Goal: Find specific page/section: Find specific page/section

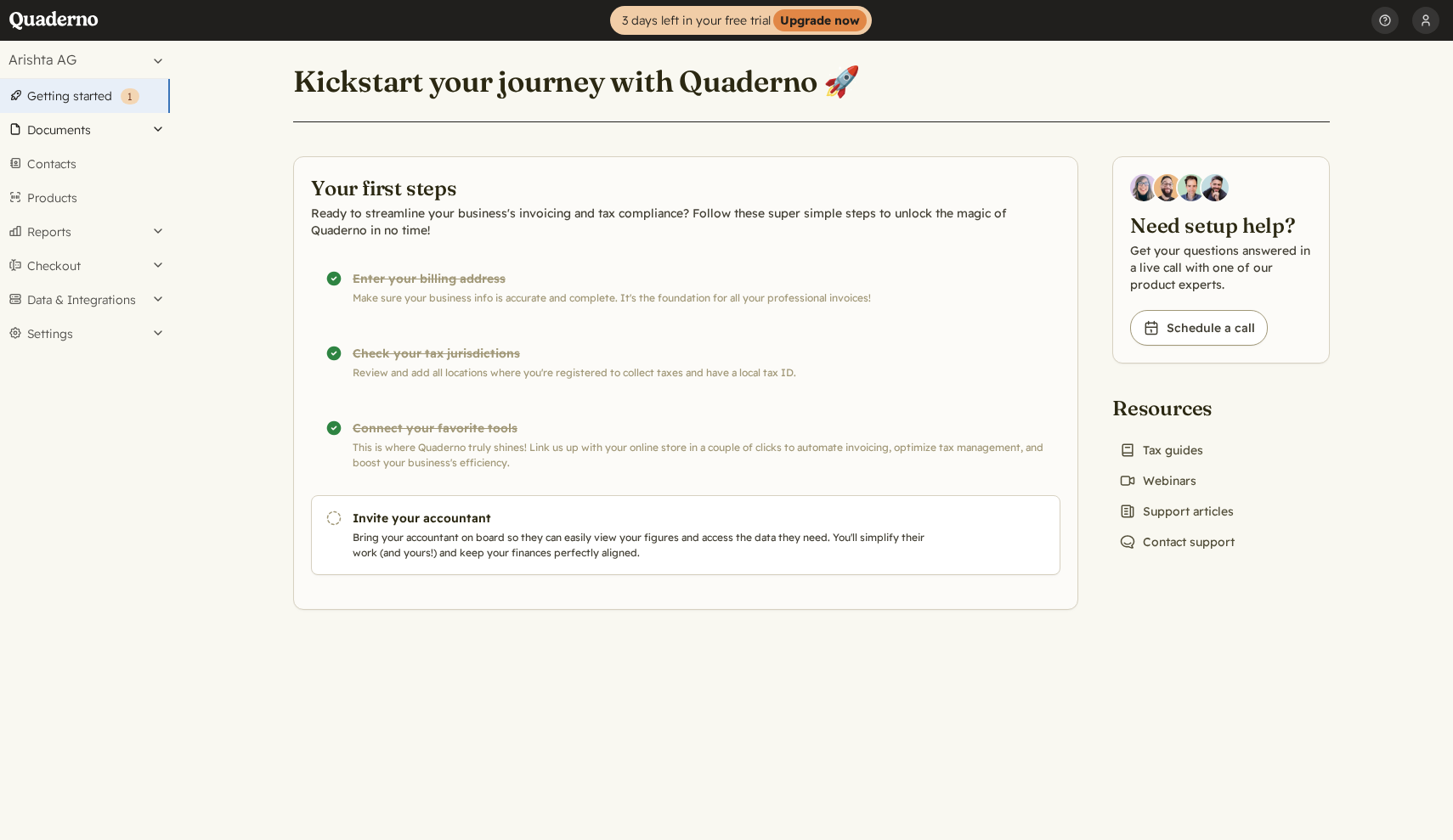
click at [95, 135] on button "Documents" at bounding box center [85, 129] width 170 height 34
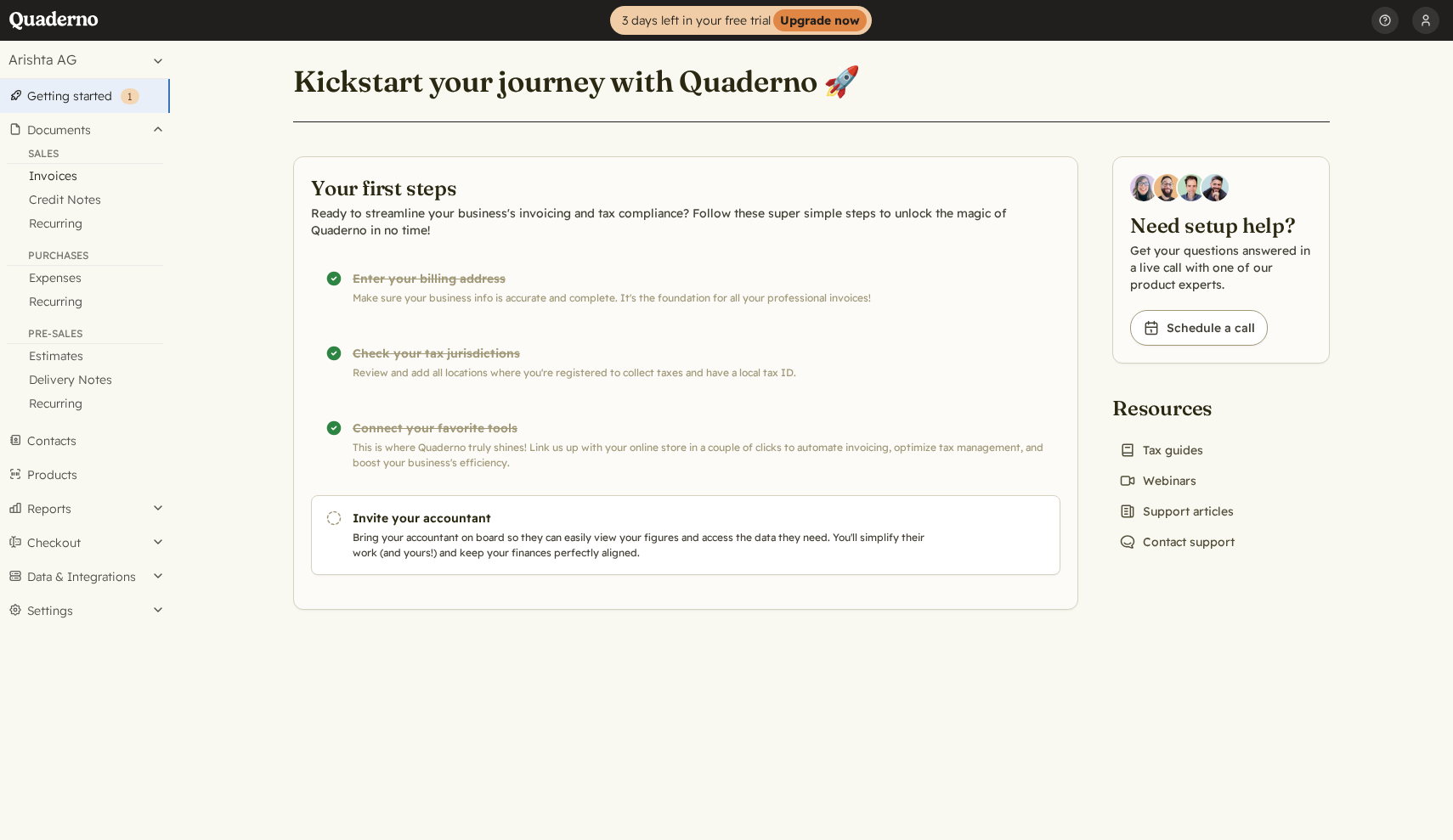
click at [46, 184] on link "Invoices" at bounding box center [85, 175] width 170 height 24
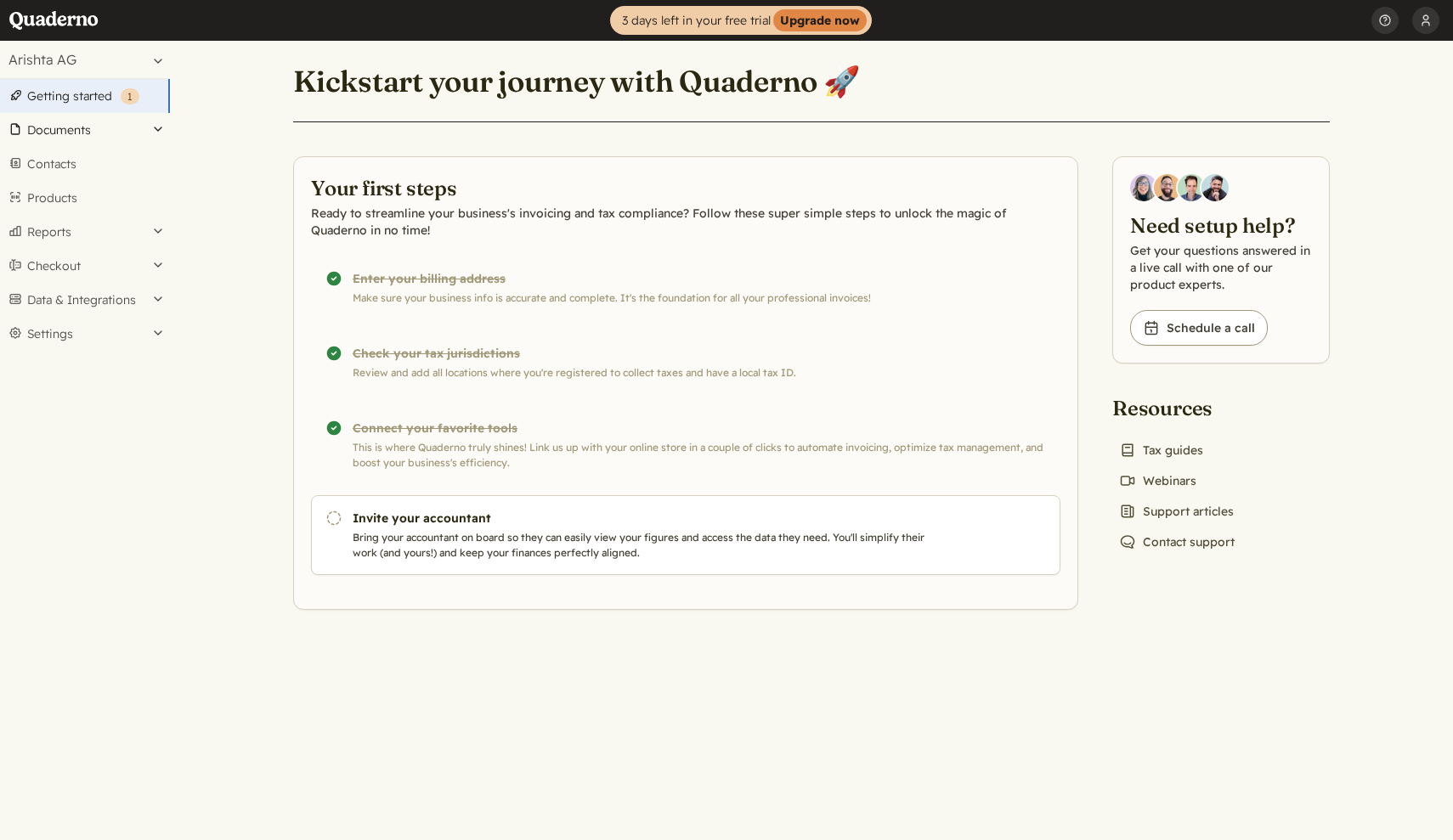
click at [79, 136] on button "Documents" at bounding box center [85, 129] width 170 height 34
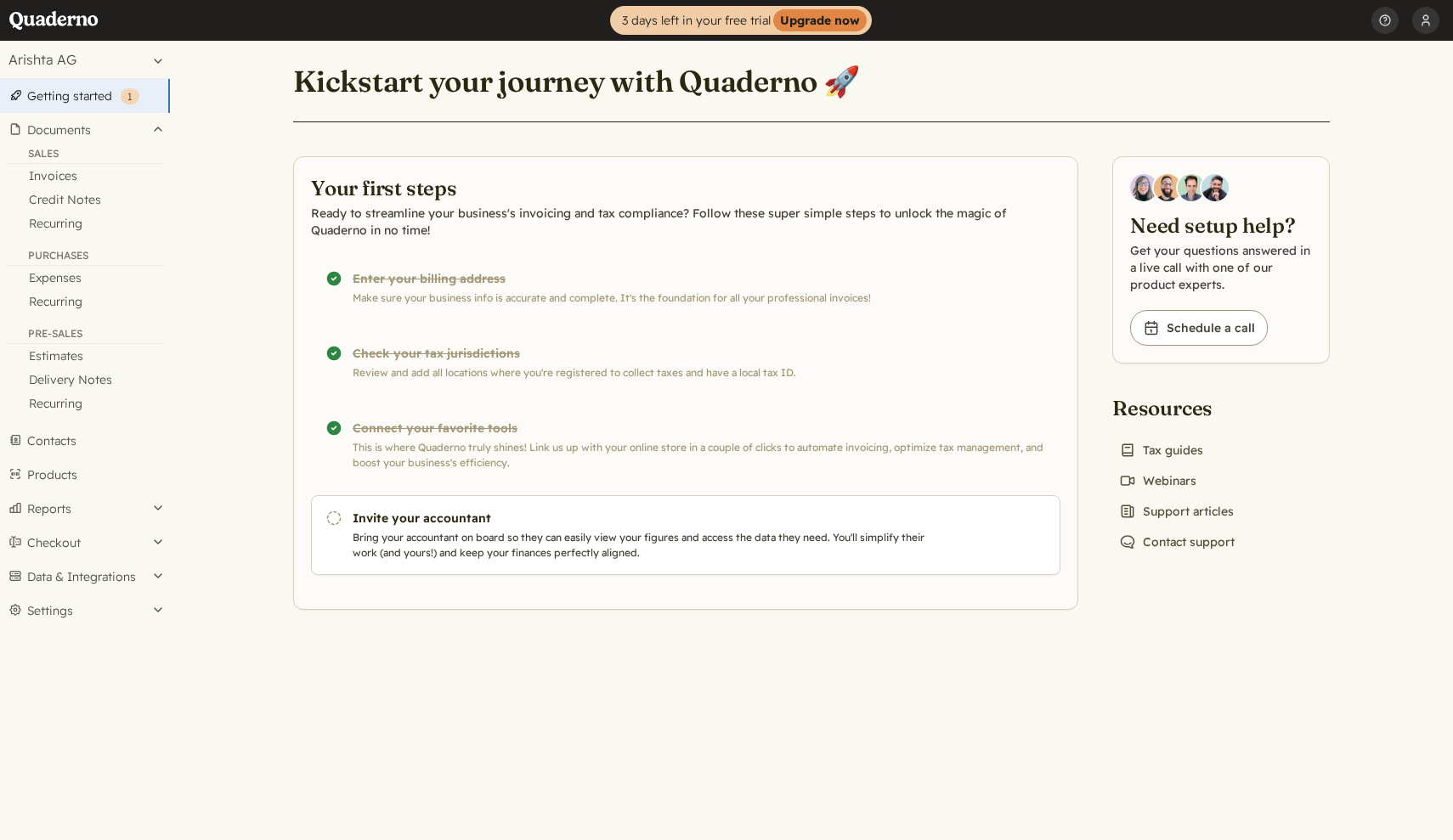
click at [71, 607] on button "Settings" at bounding box center [85, 610] width 170 height 34
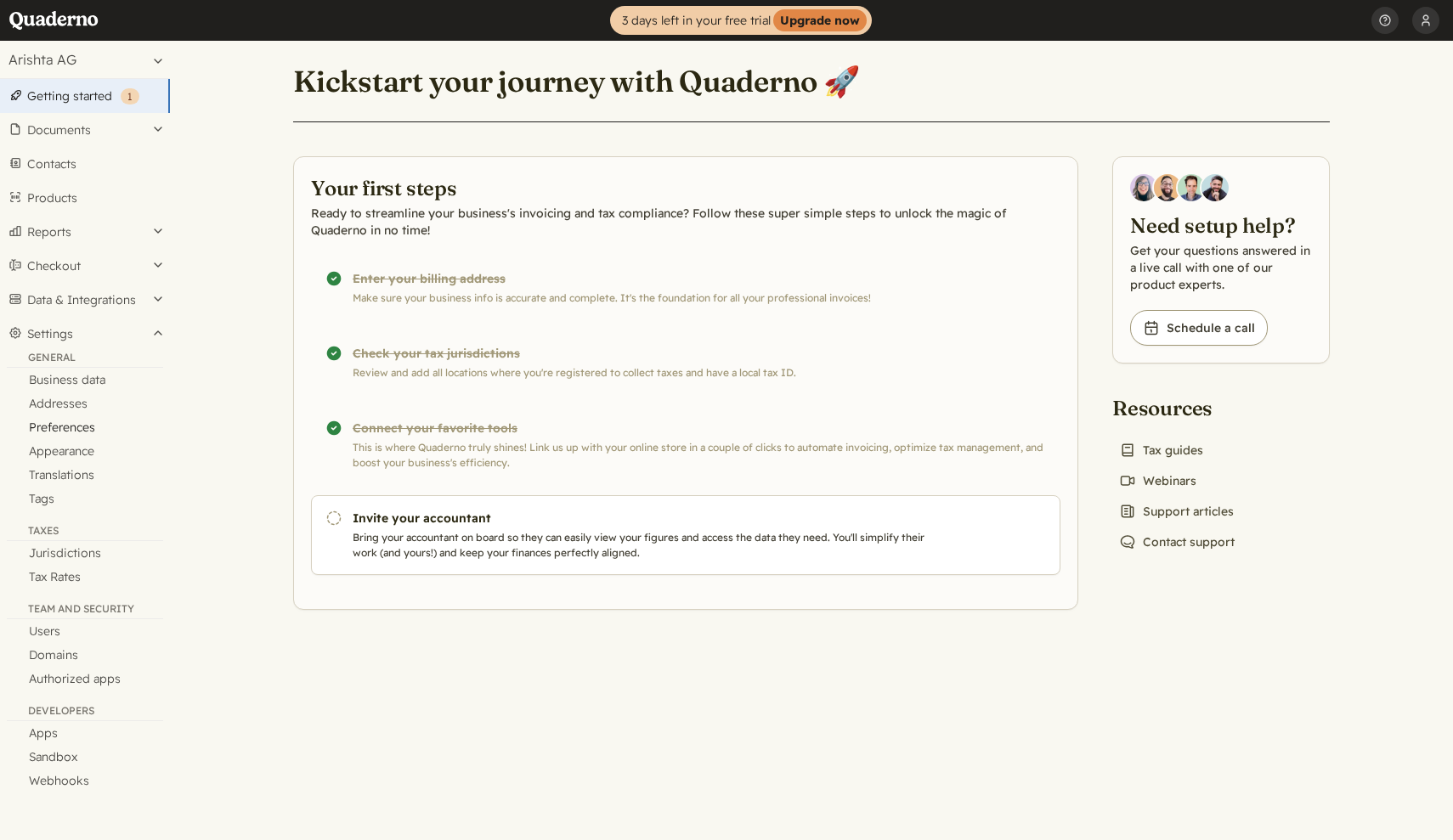
click at [59, 426] on link "Preferences" at bounding box center [85, 427] width 170 height 24
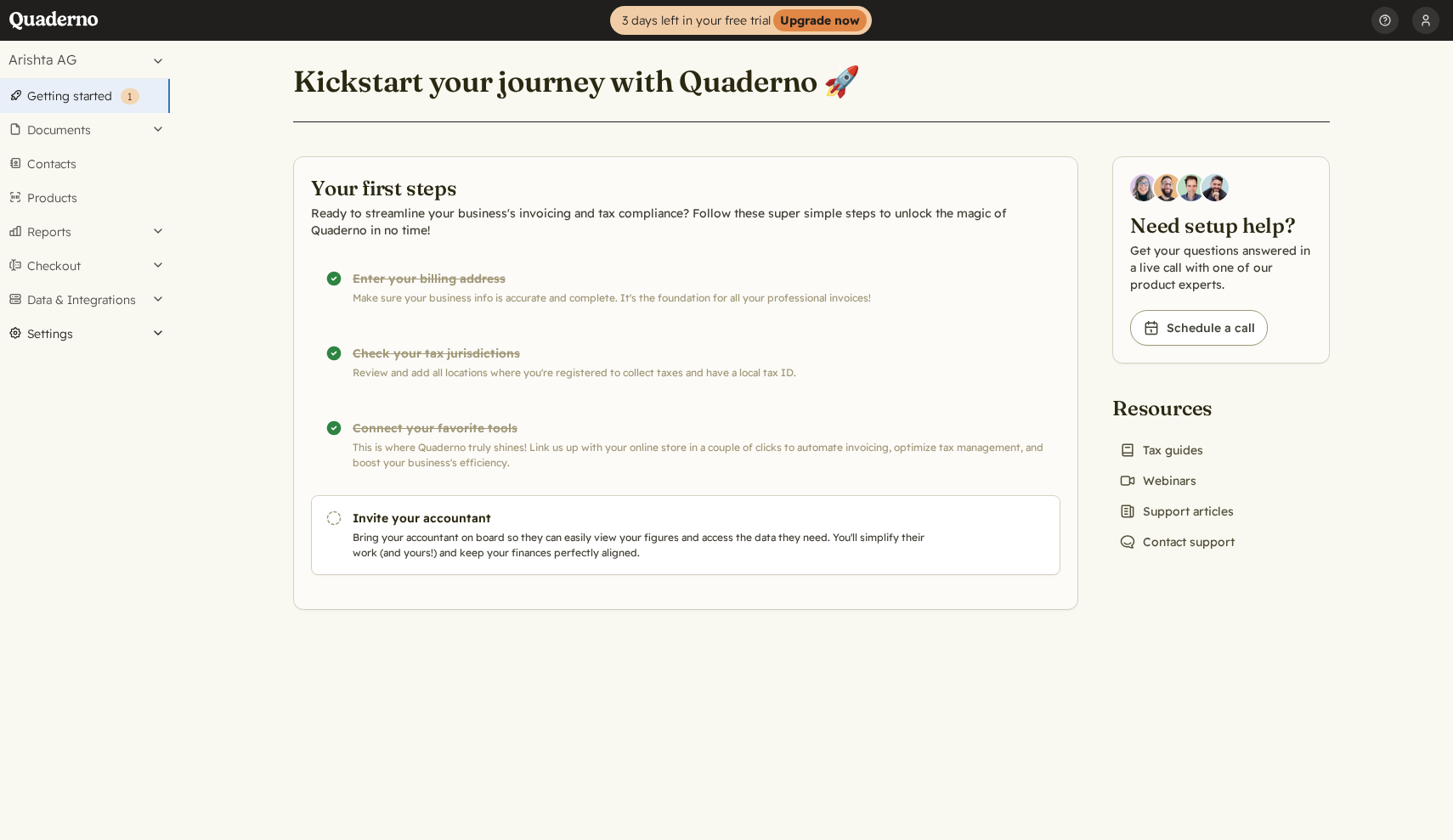
click at [67, 330] on button "Settings" at bounding box center [85, 334] width 170 height 34
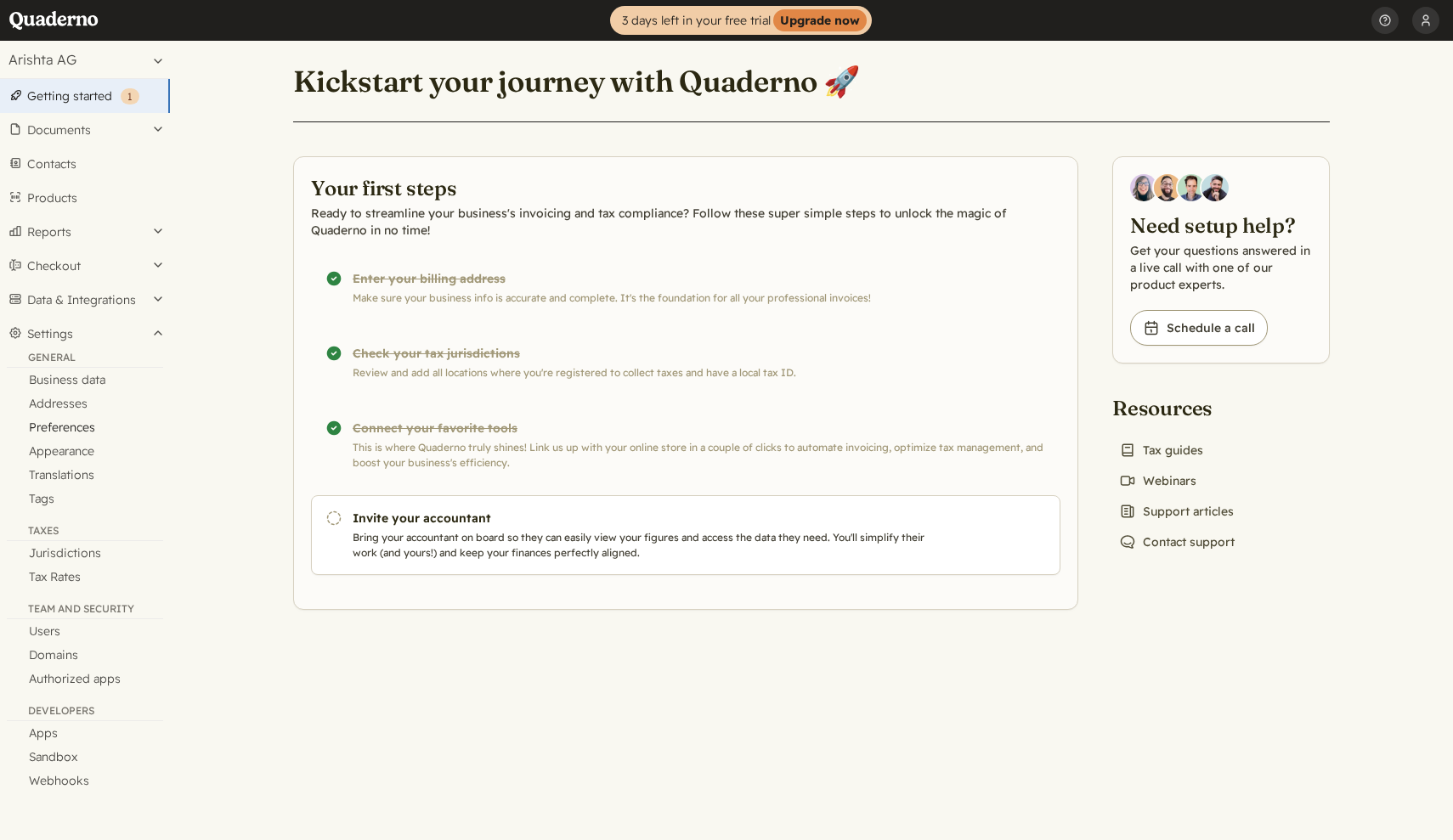
click at [70, 430] on link "Preferences" at bounding box center [85, 427] width 170 height 24
